Goal: Information Seeking & Learning: Understand process/instructions

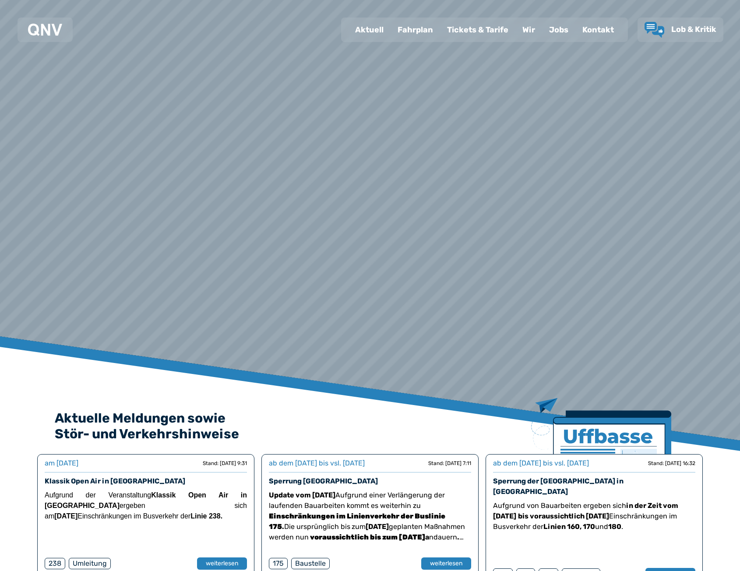
click at [408, 34] on div "Fahrplan" at bounding box center [415, 29] width 49 height 23
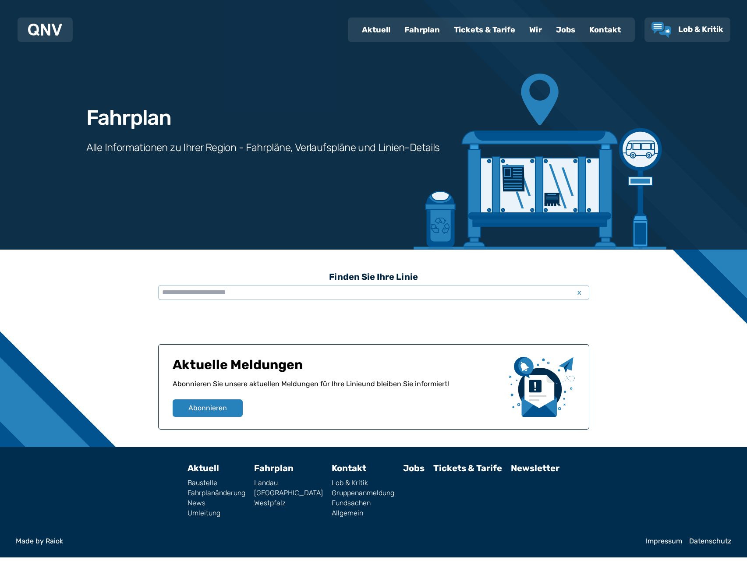
click at [434, 35] on div "Fahrplan" at bounding box center [421, 29] width 49 height 23
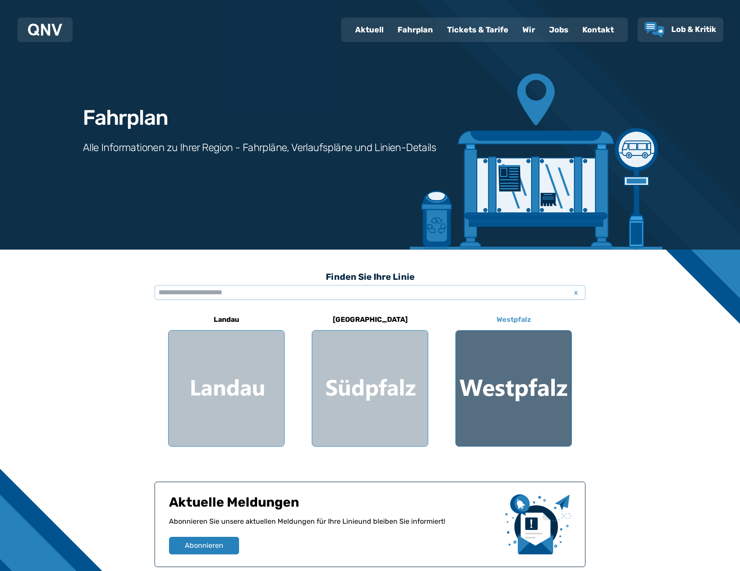
drag, startPoint x: 493, startPoint y: 374, endPoint x: 508, endPoint y: 374, distance: 15.3
click at [508, 374] on div at bounding box center [514, 389] width 116 height 116
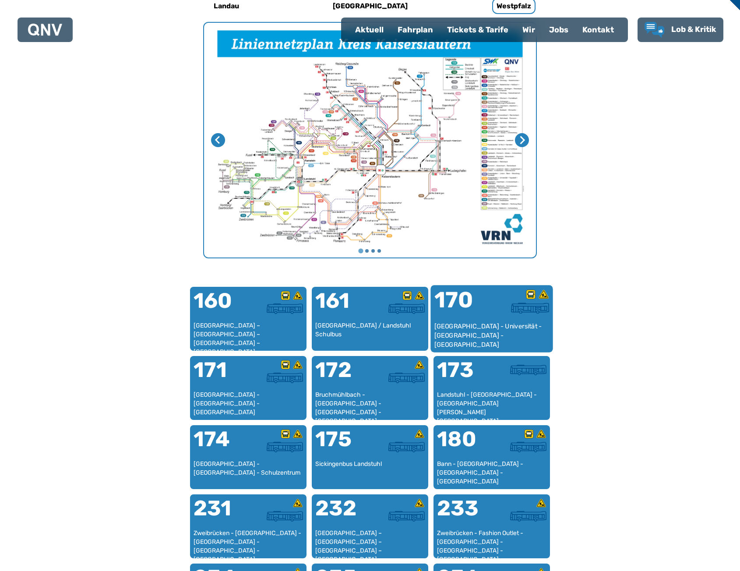
click at [450, 335] on div "[GEOGRAPHIC_DATA] - Universität - [GEOGRAPHIC_DATA] - [GEOGRAPHIC_DATA]" at bounding box center [491, 335] width 115 height 27
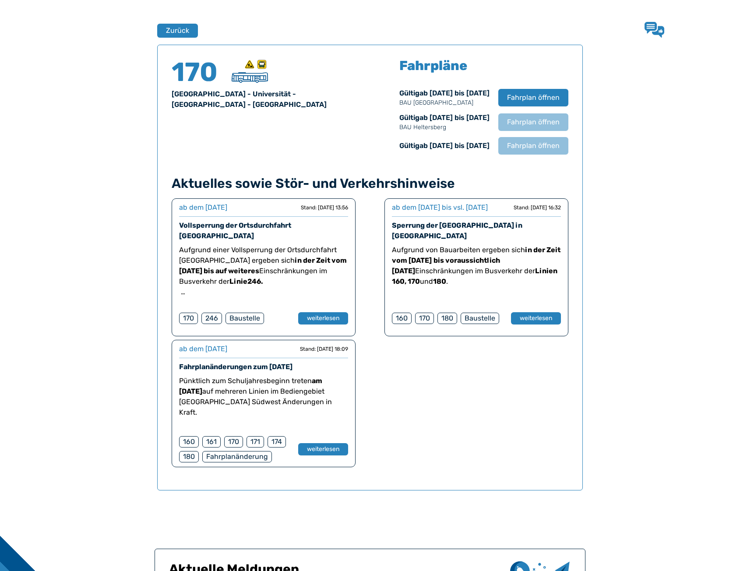
scroll to position [577, 0]
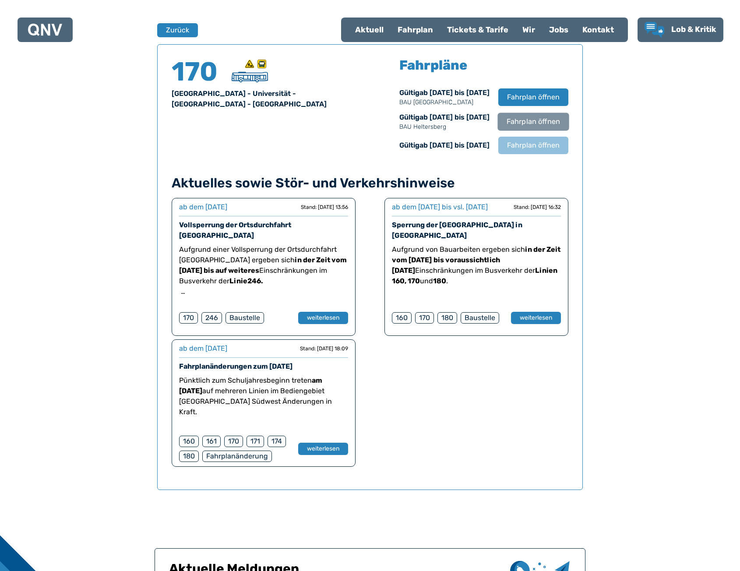
click at [534, 125] on span "Fahrplan öffnen" at bounding box center [533, 121] width 53 height 11
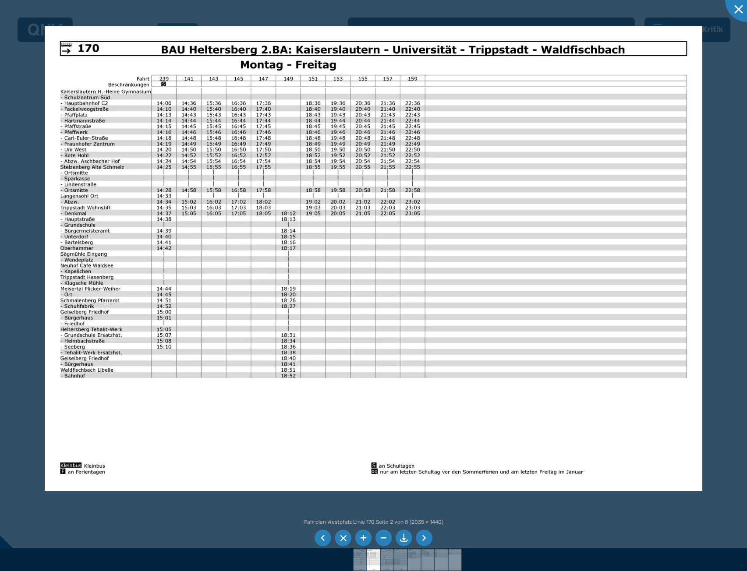
click at [740, 218] on div at bounding box center [373, 285] width 747 height 571
